Goal: Task Accomplishment & Management: Manage account settings

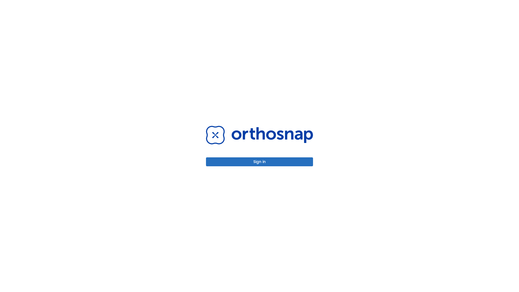
click at [260, 162] on button "Sign in" at bounding box center [259, 161] width 107 height 9
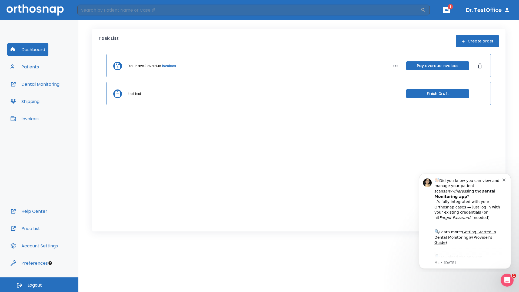
click at [39, 285] on span "Logout" at bounding box center [35, 285] width 14 height 6
